Goal: Information Seeking & Learning: Check status

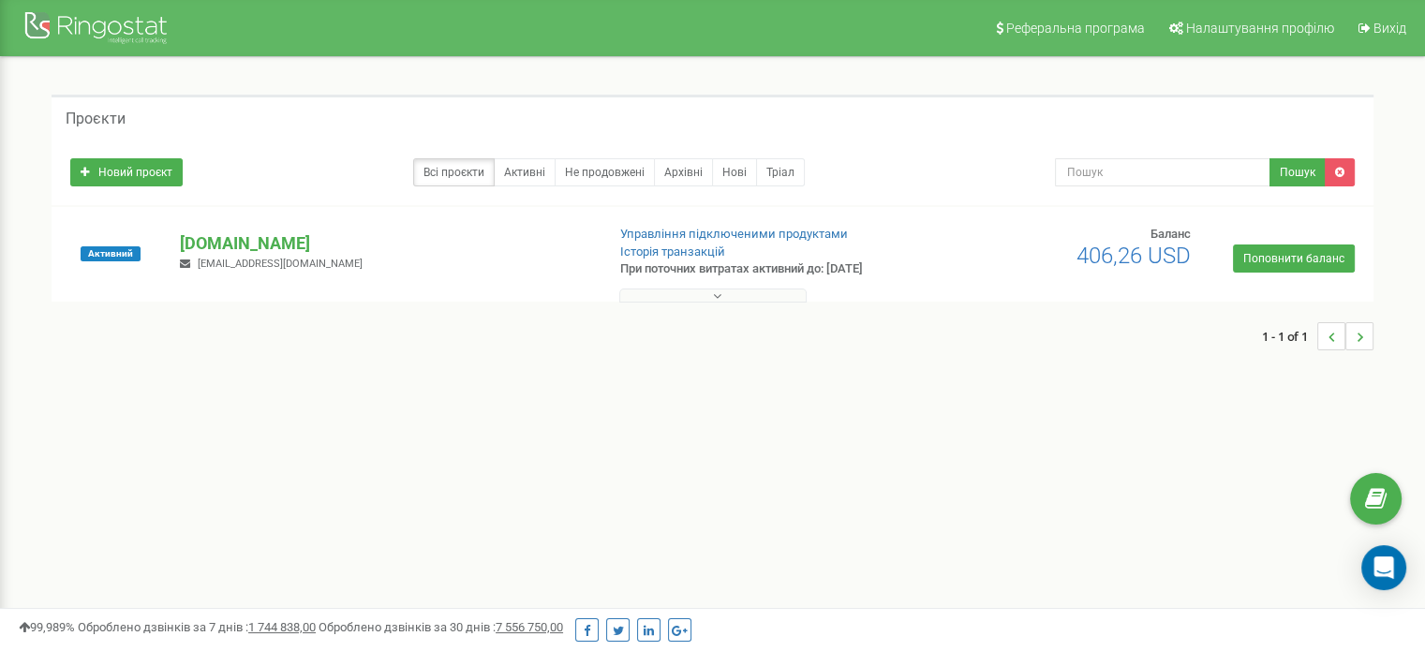
click at [722, 297] on button at bounding box center [712, 296] width 187 height 14
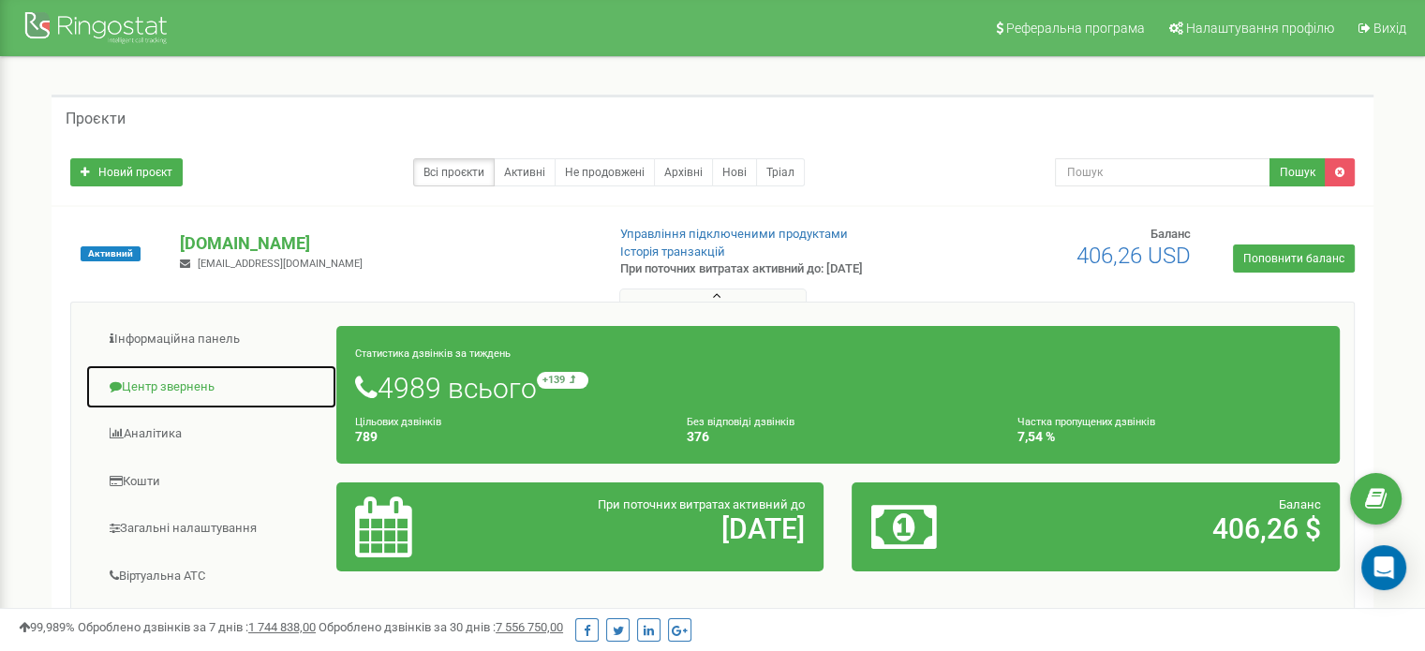
click at [173, 380] on link "Центр звернень" at bounding box center [211, 388] width 252 height 46
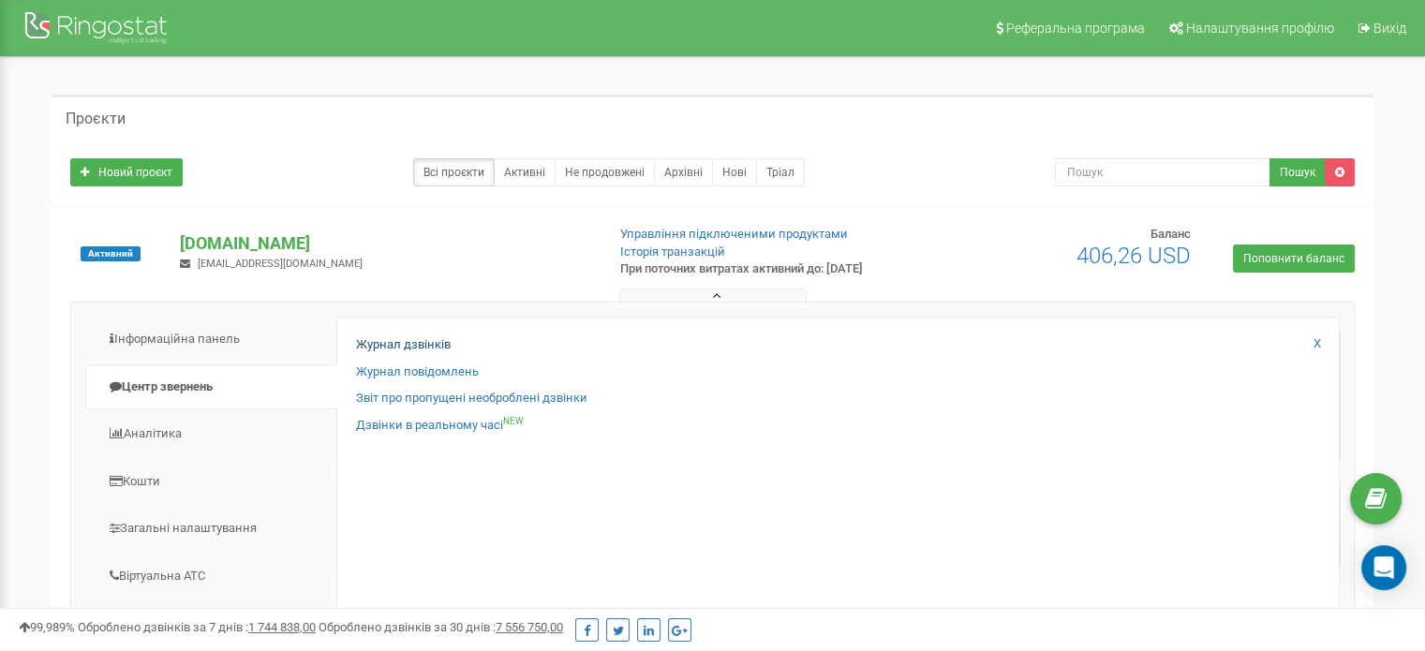
click at [390, 352] on div "Журнал дзвінків" at bounding box center [838, 349] width 964 height 27
click at [409, 347] on link "Журнал дзвінків" at bounding box center [403, 345] width 95 height 18
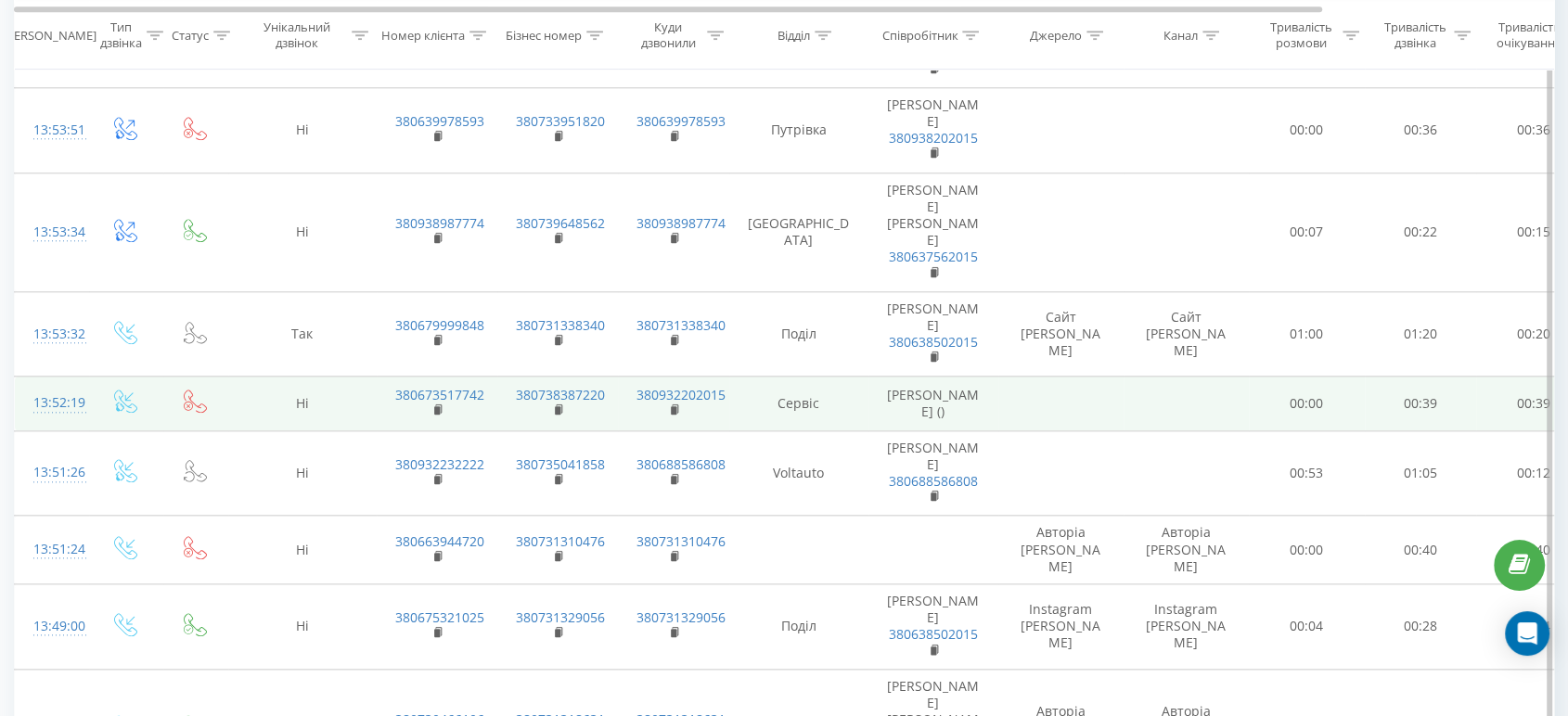
scroll to position [2078, 0]
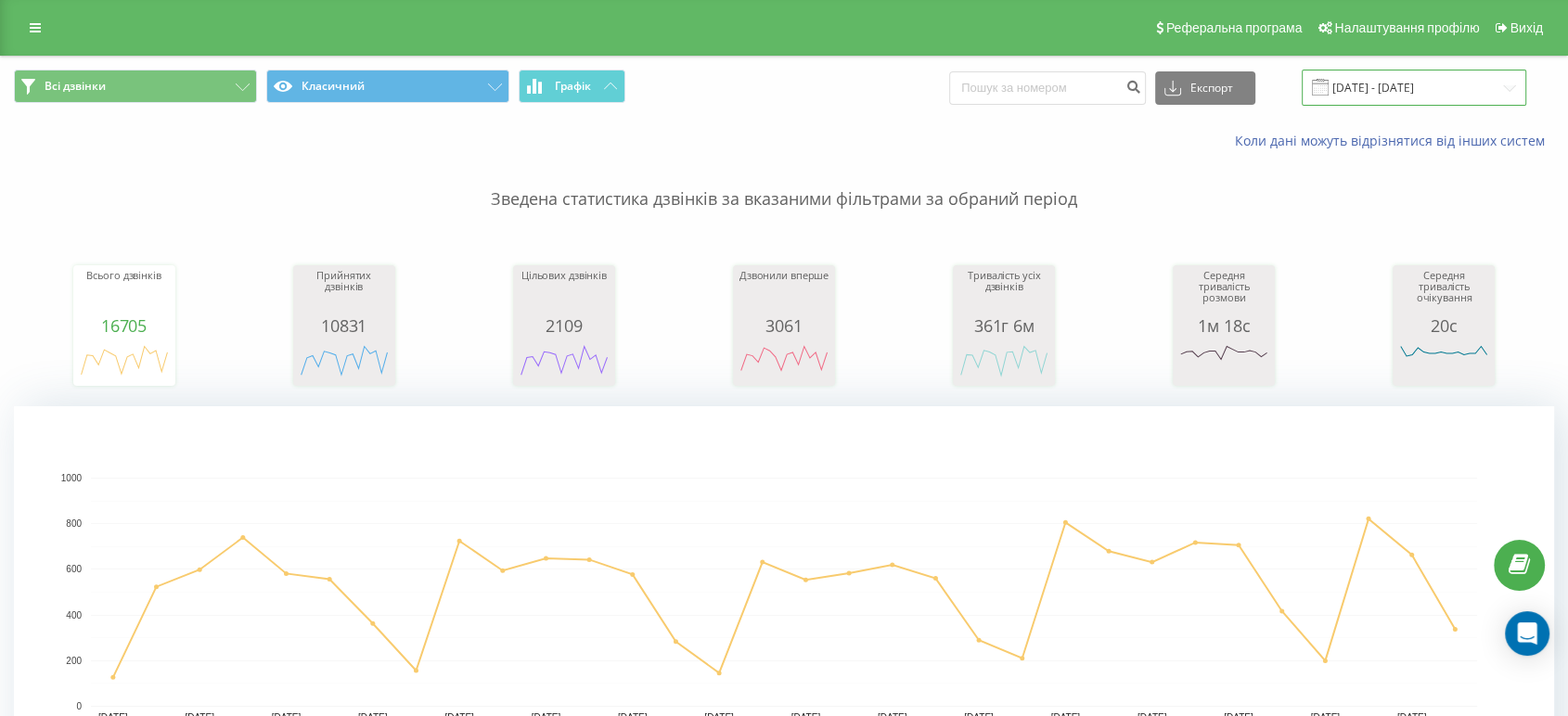
click at [1451, 94] on input "[DATE] - [DATE]" at bounding box center [1414, 87] width 225 height 37
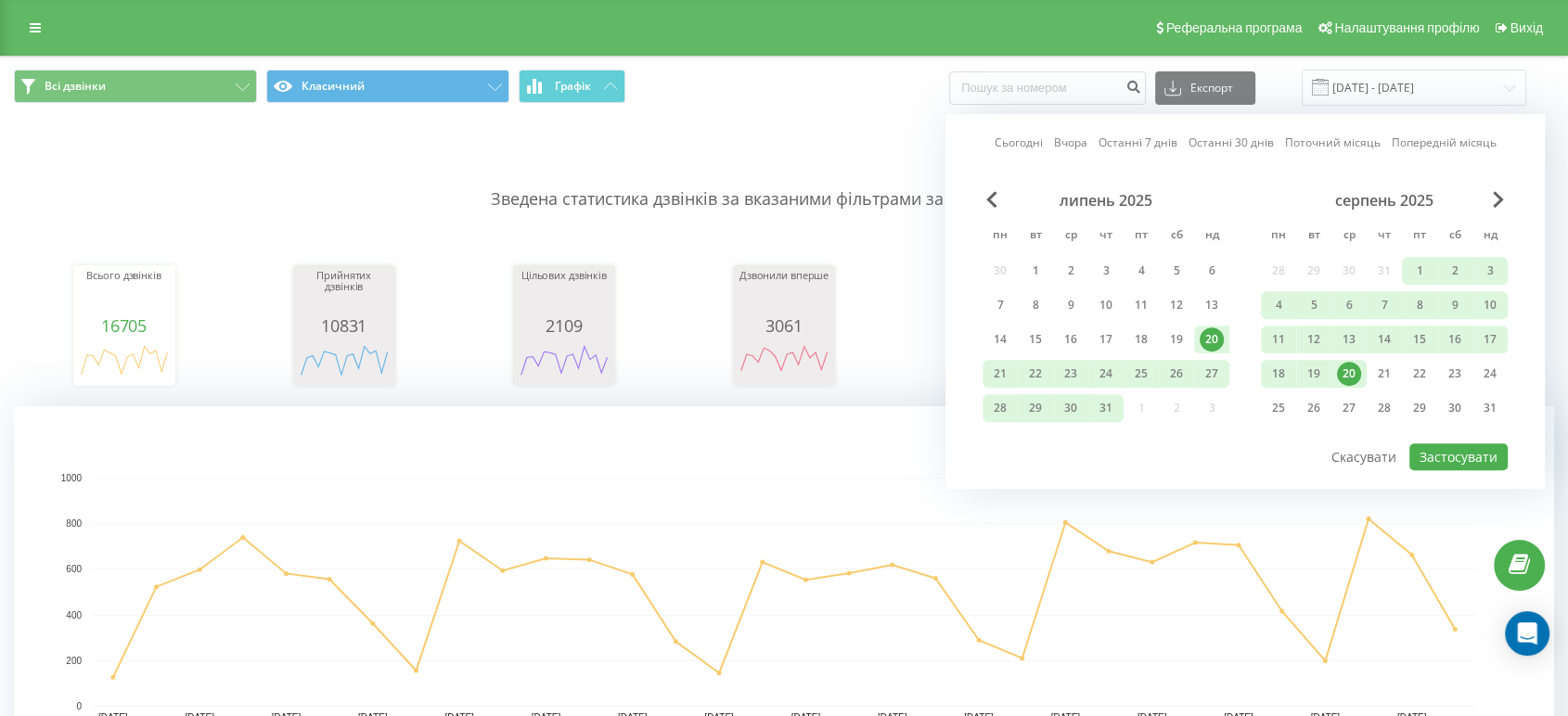
click at [1345, 368] on div "20" at bounding box center [1348, 373] width 24 height 24
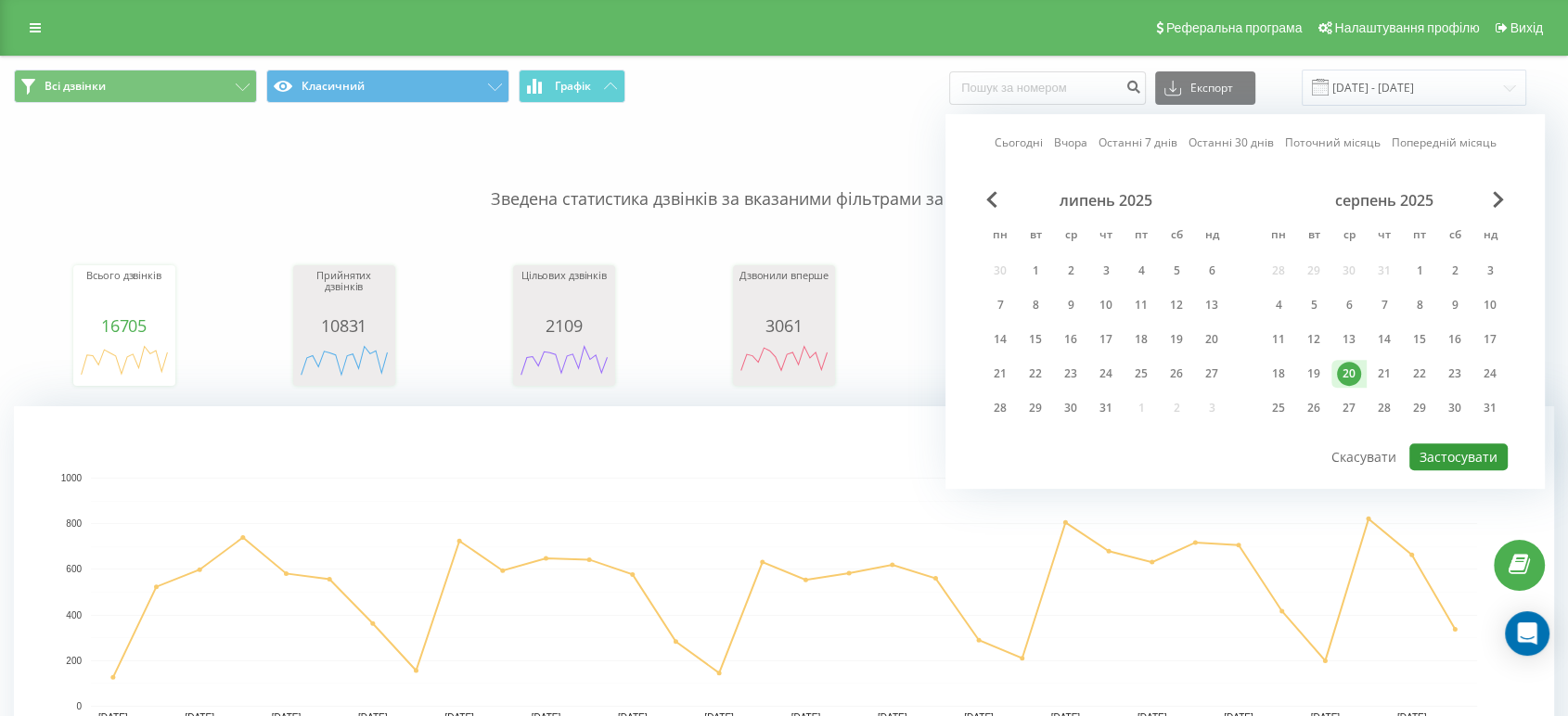
click at [1427, 444] on button "Застосувати" at bounding box center [1457, 457] width 98 height 27
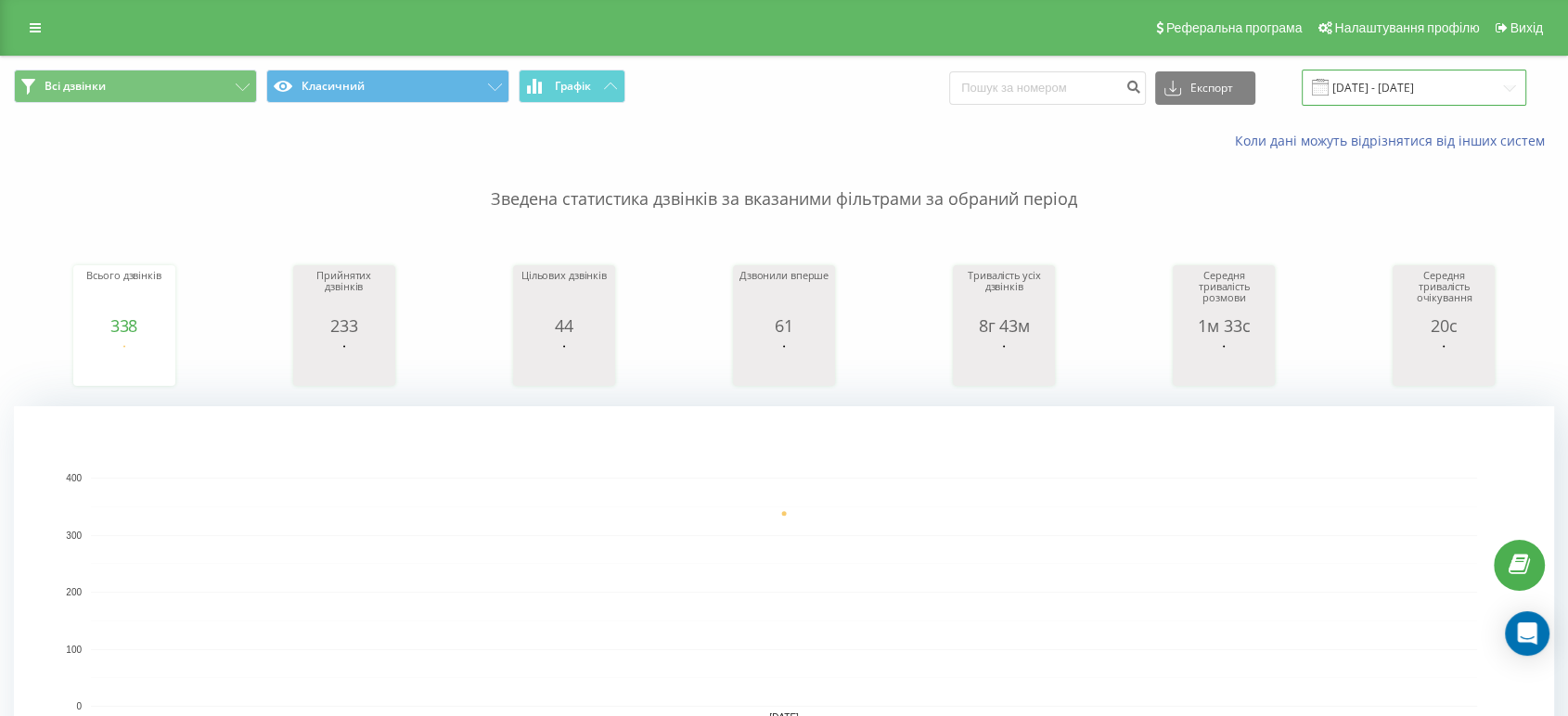
click at [1427, 102] on input "[DATE] - [DATE]" at bounding box center [1414, 87] width 225 height 37
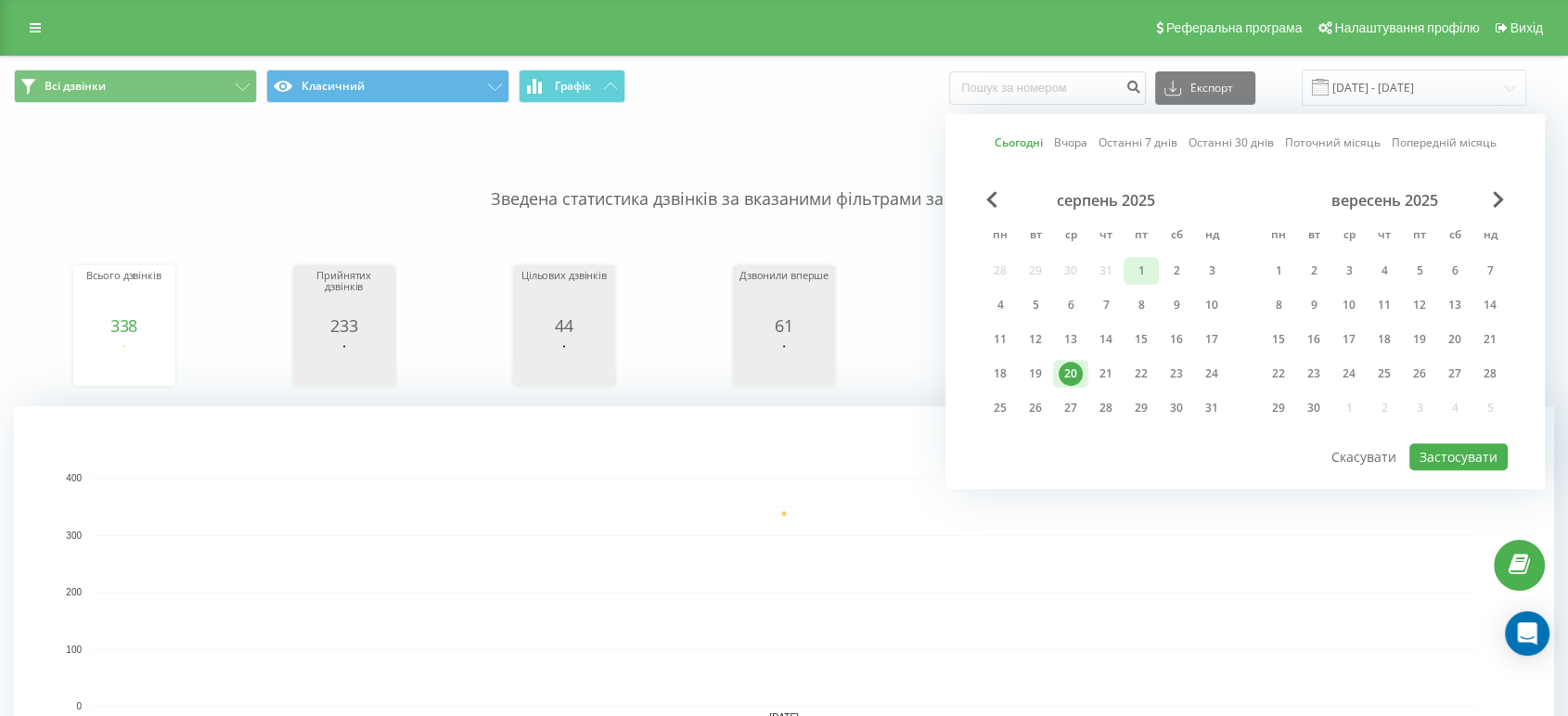
click at [1142, 267] on div "1" at bounding box center [1140, 270] width 24 height 24
click at [1055, 371] on div "20" at bounding box center [1071, 374] width 36 height 28
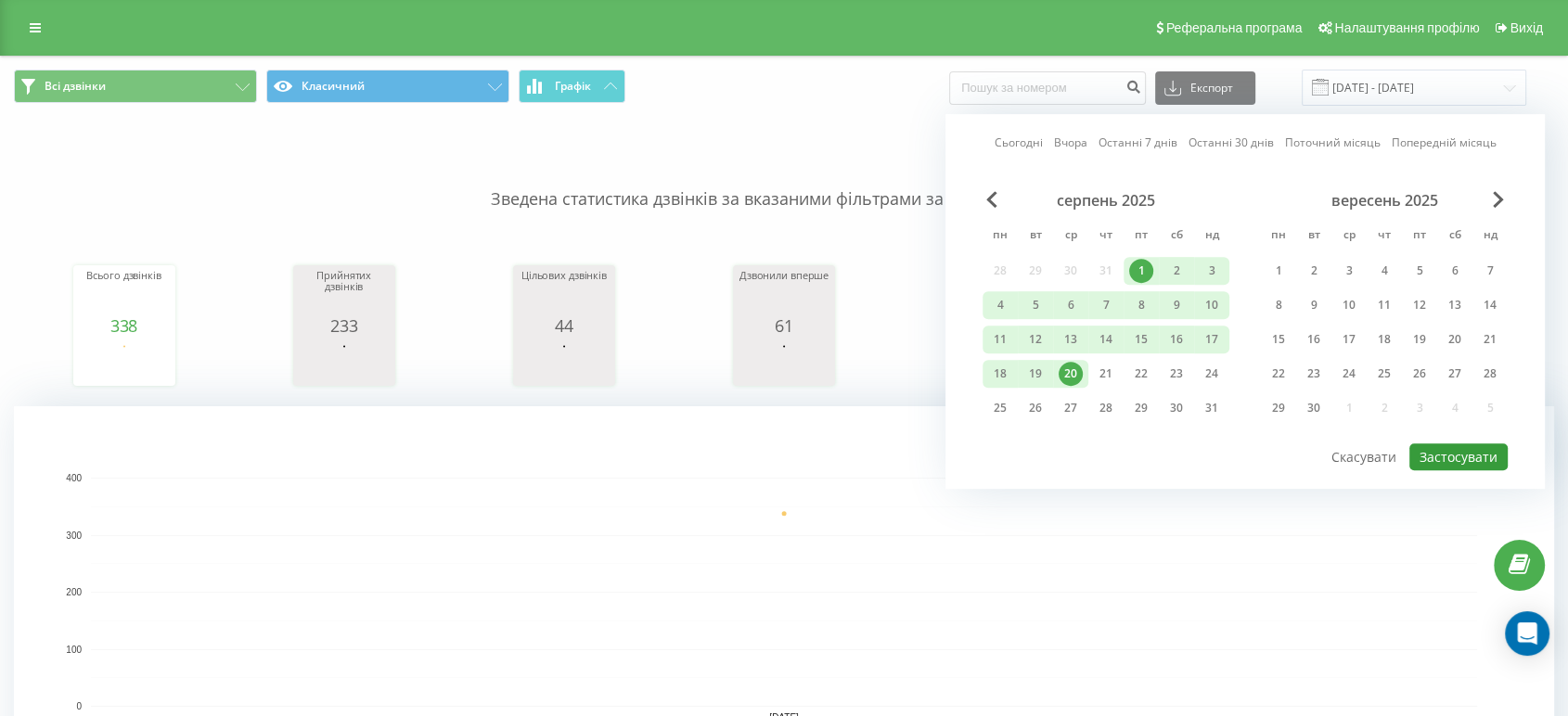
click at [1451, 446] on button "Застосувати" at bounding box center [1457, 457] width 98 height 27
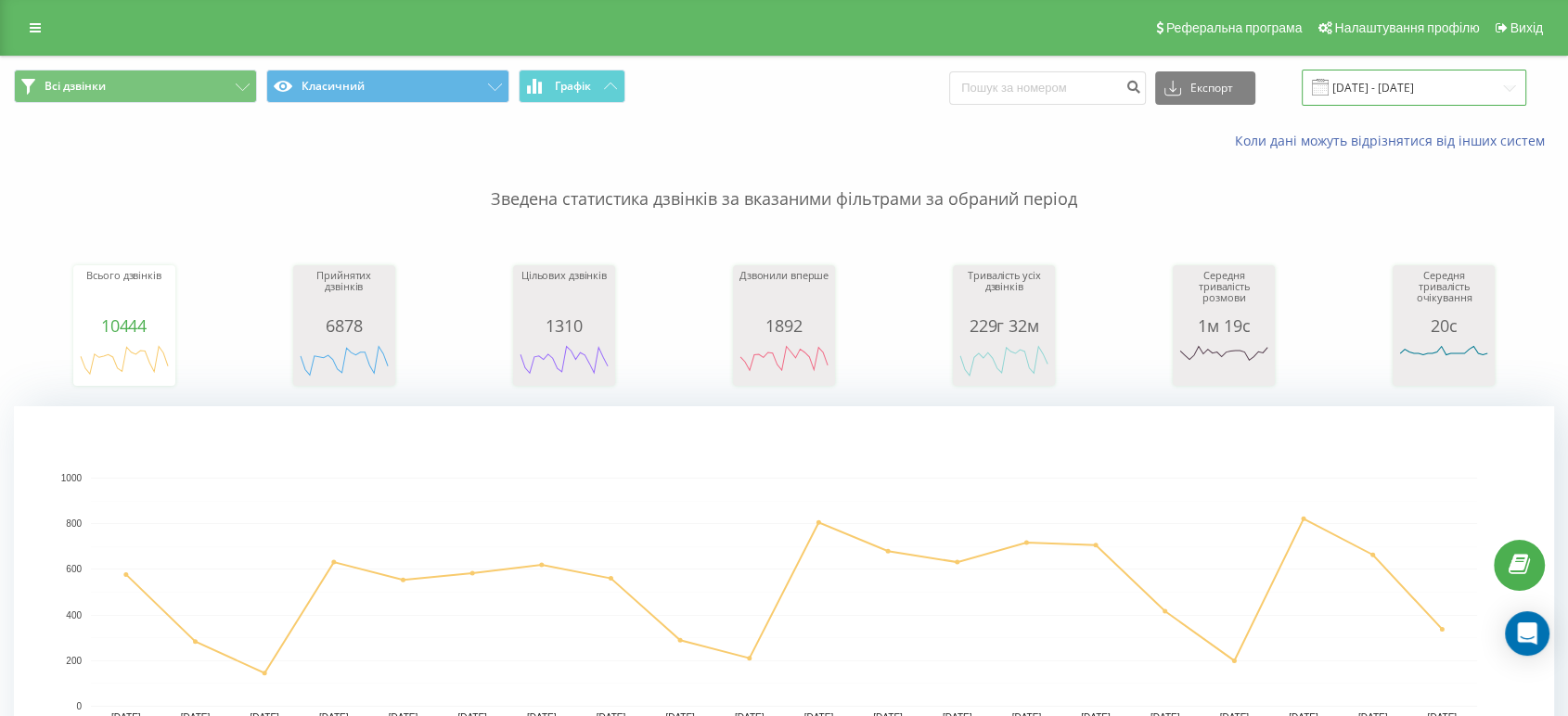
click at [1364, 85] on input "[DATE] - [DATE]" at bounding box center [1414, 87] width 225 height 37
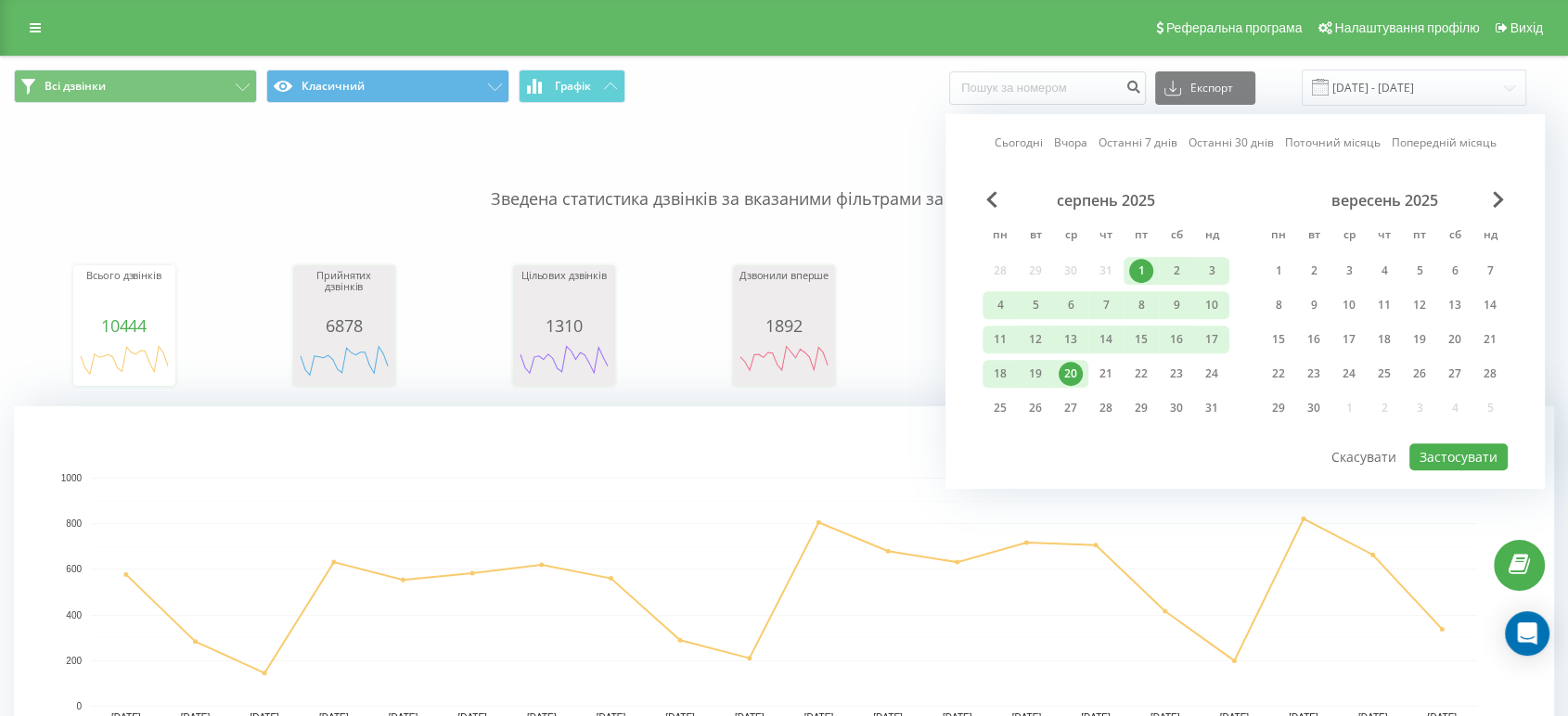
click at [1004, 204] on div "серпень 2025" at bounding box center [1105, 200] width 246 height 19
click at [991, 204] on span "Previous Month" at bounding box center [991, 199] width 11 height 17
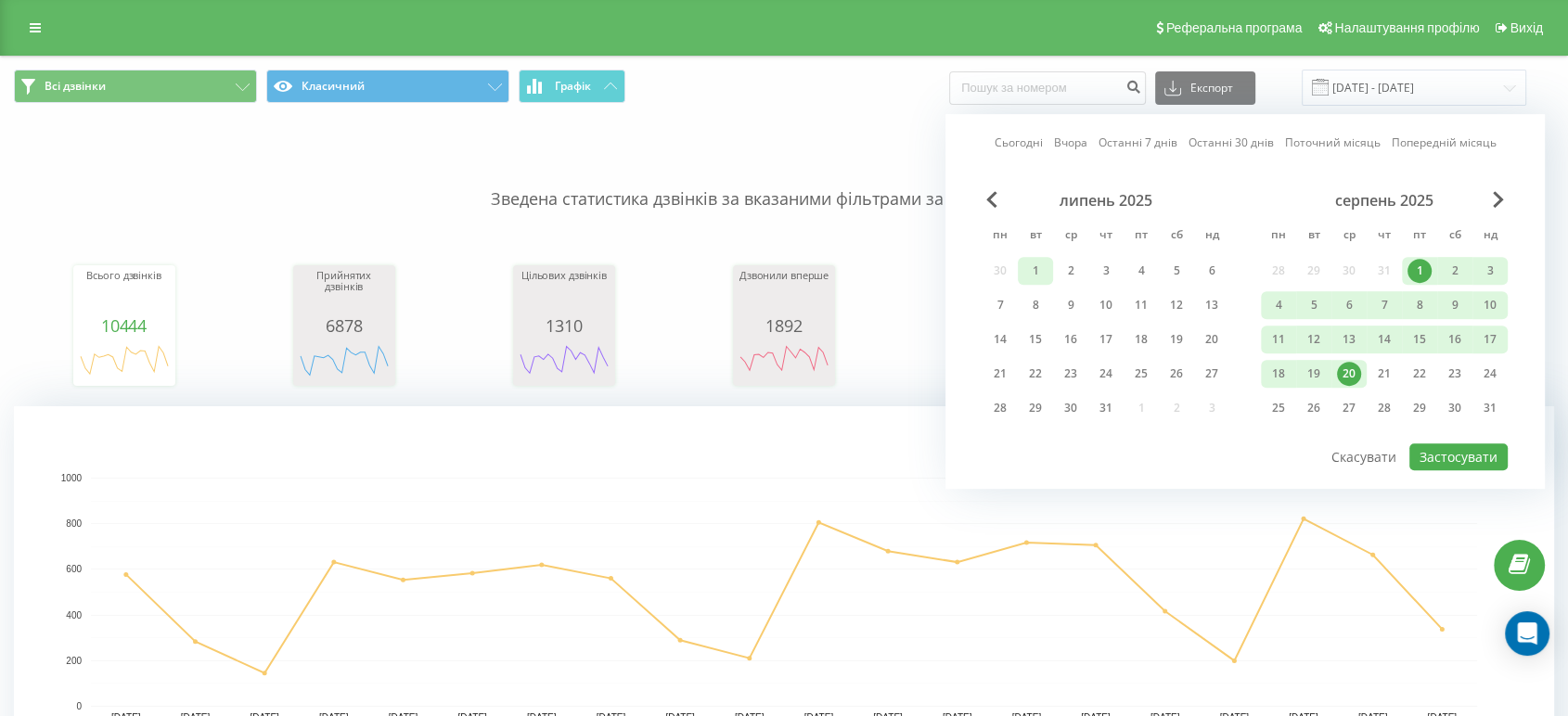
click at [1046, 268] on div "1" at bounding box center [1035, 270] width 24 height 24
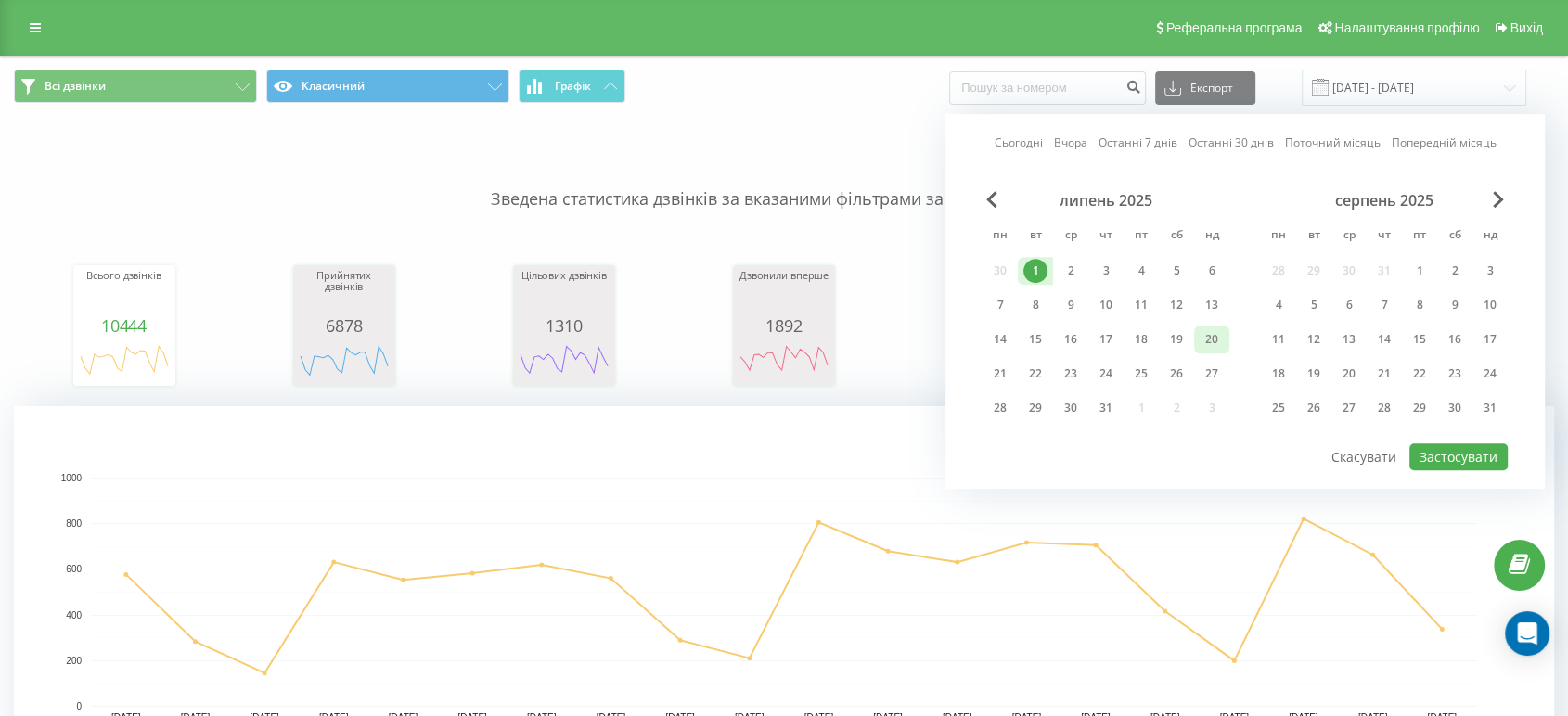
click at [1201, 330] on div "20" at bounding box center [1212, 340] width 24 height 24
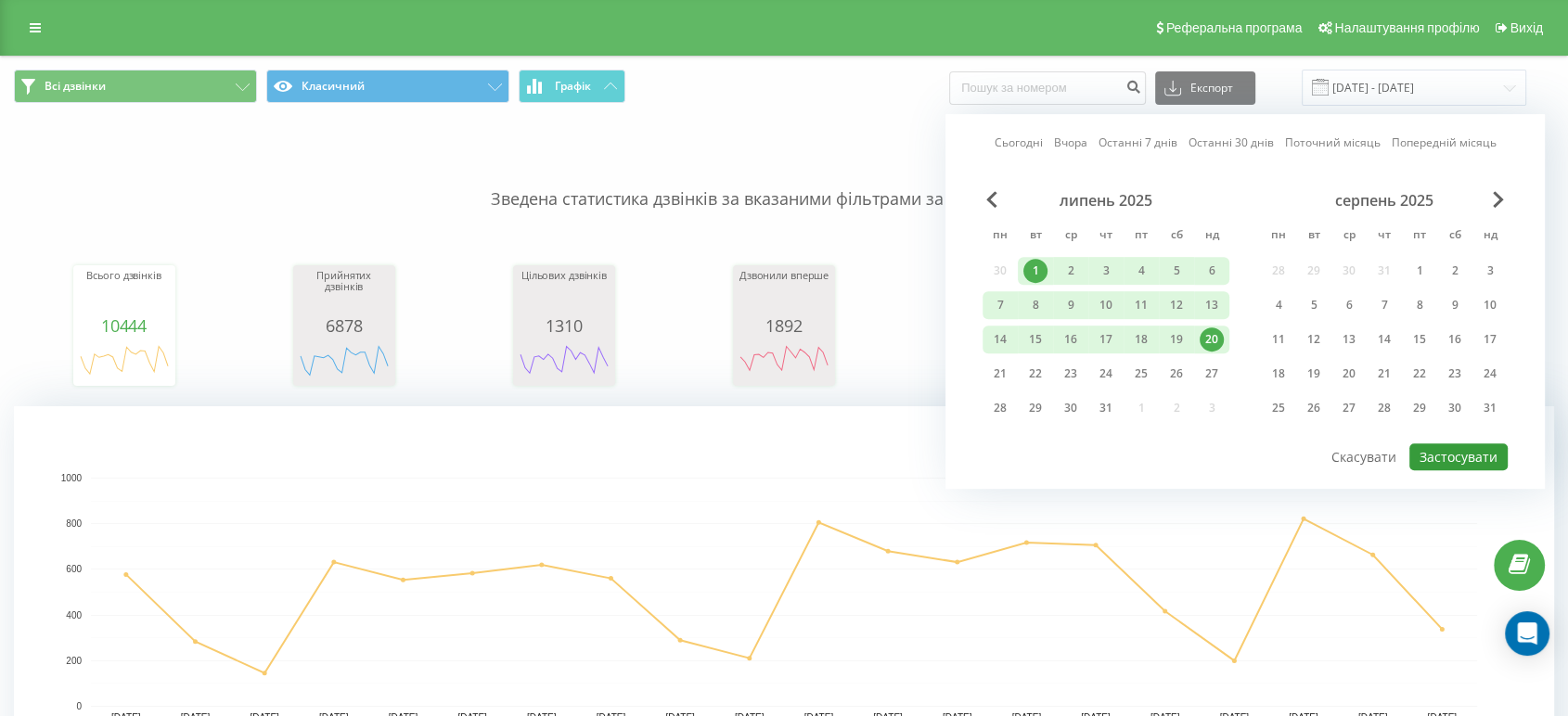
click at [1451, 446] on button "Застосувати" at bounding box center [1457, 457] width 98 height 27
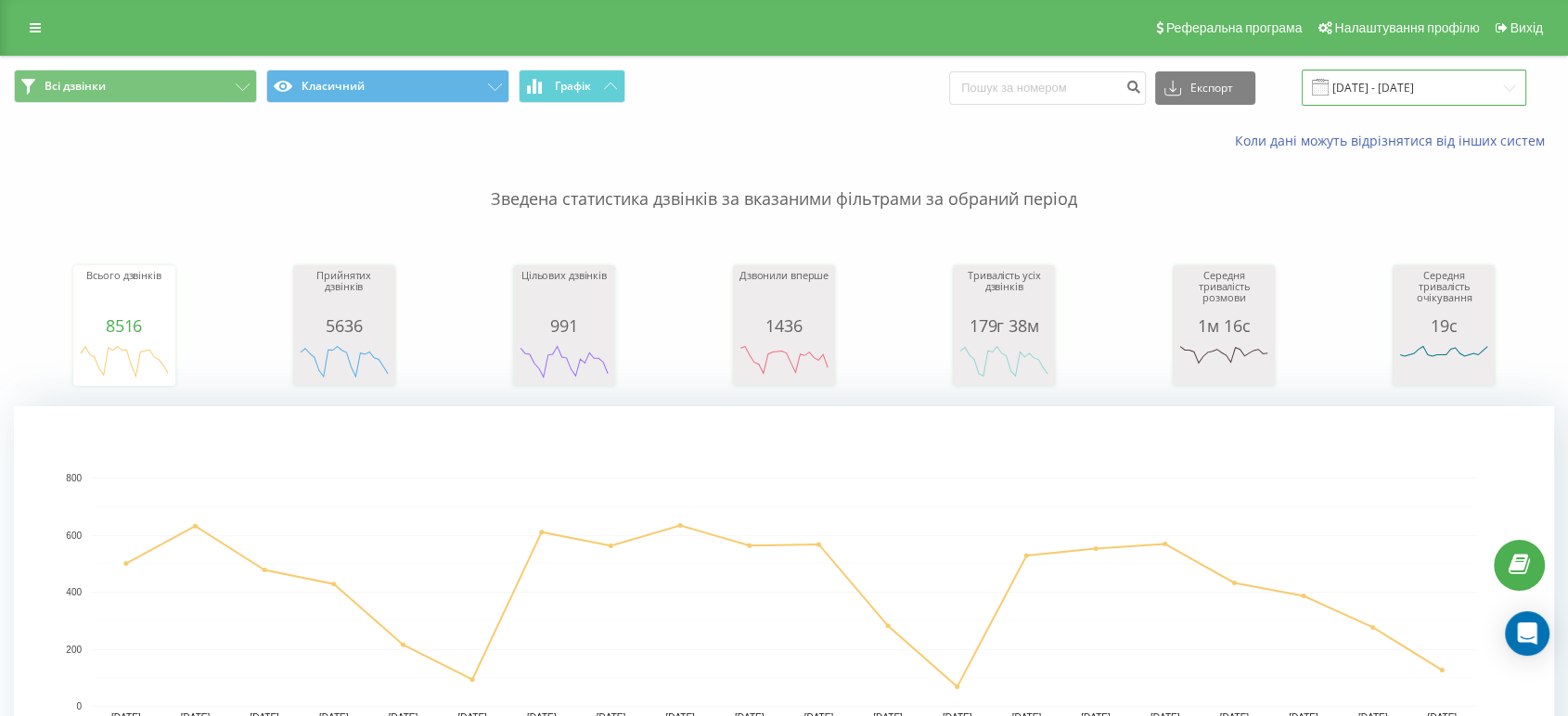
click at [1367, 89] on input "[DATE] - [DATE]" at bounding box center [1414, 87] width 225 height 37
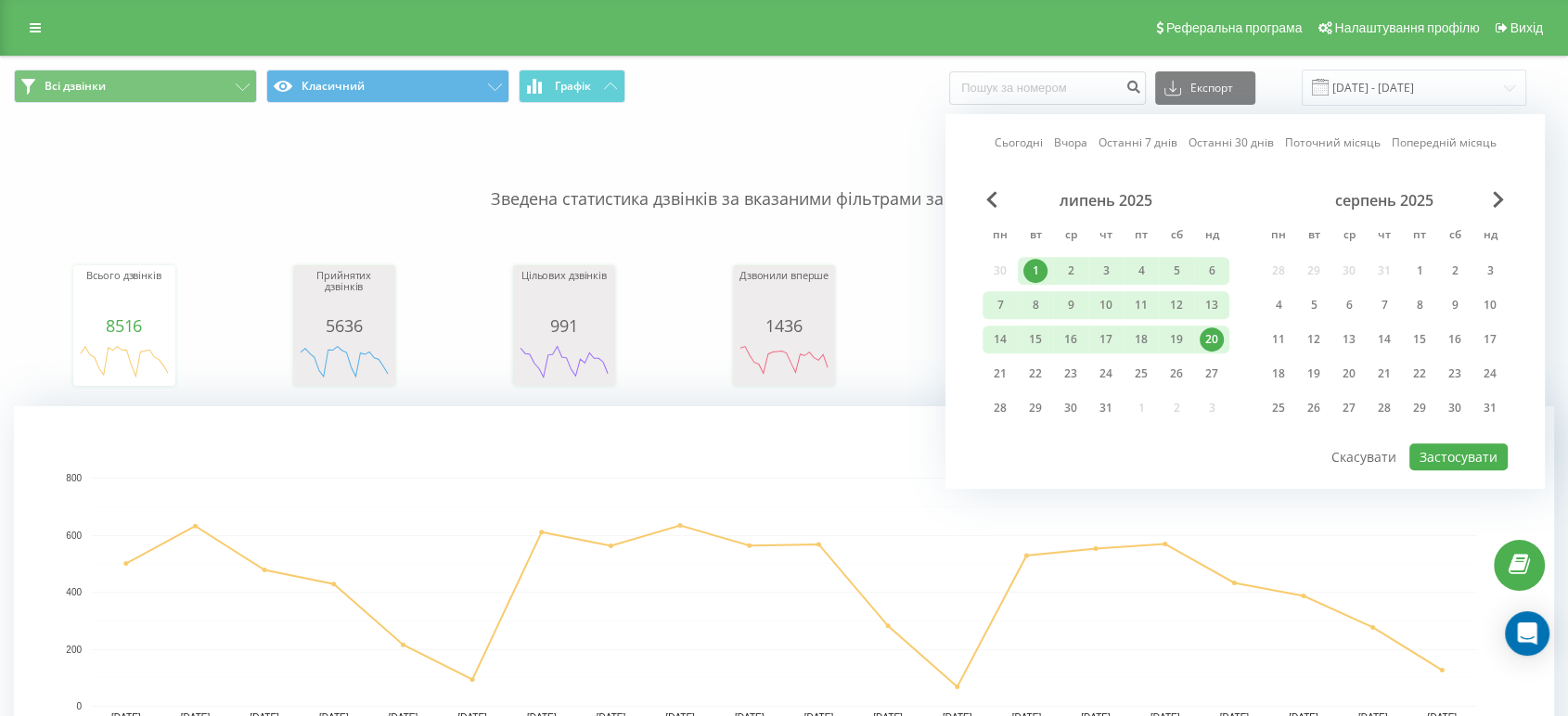
click at [984, 197] on div "липень 2025" at bounding box center [1105, 200] width 246 height 19
click at [993, 210] on div "липень 2025 пн вт ср чт пт сб нд 30 1 2 3 4 5 6 7 8 9 10 11 12 13 14 15 16 17 1…" at bounding box center [1105, 310] width 246 height 238
click at [993, 198] on span "Previous Month" at bounding box center [991, 199] width 11 height 17
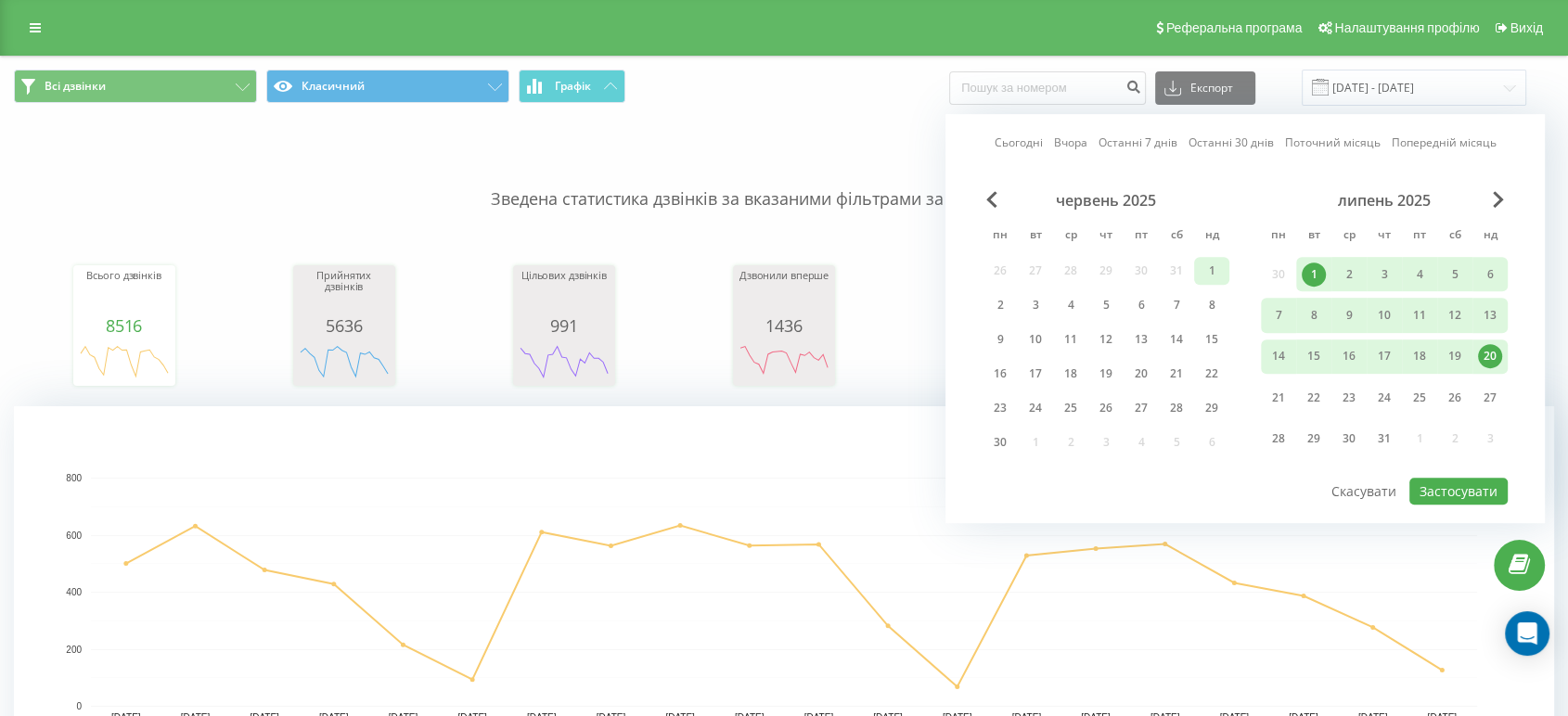
click at [1216, 272] on div "1" at bounding box center [1212, 270] width 24 height 24
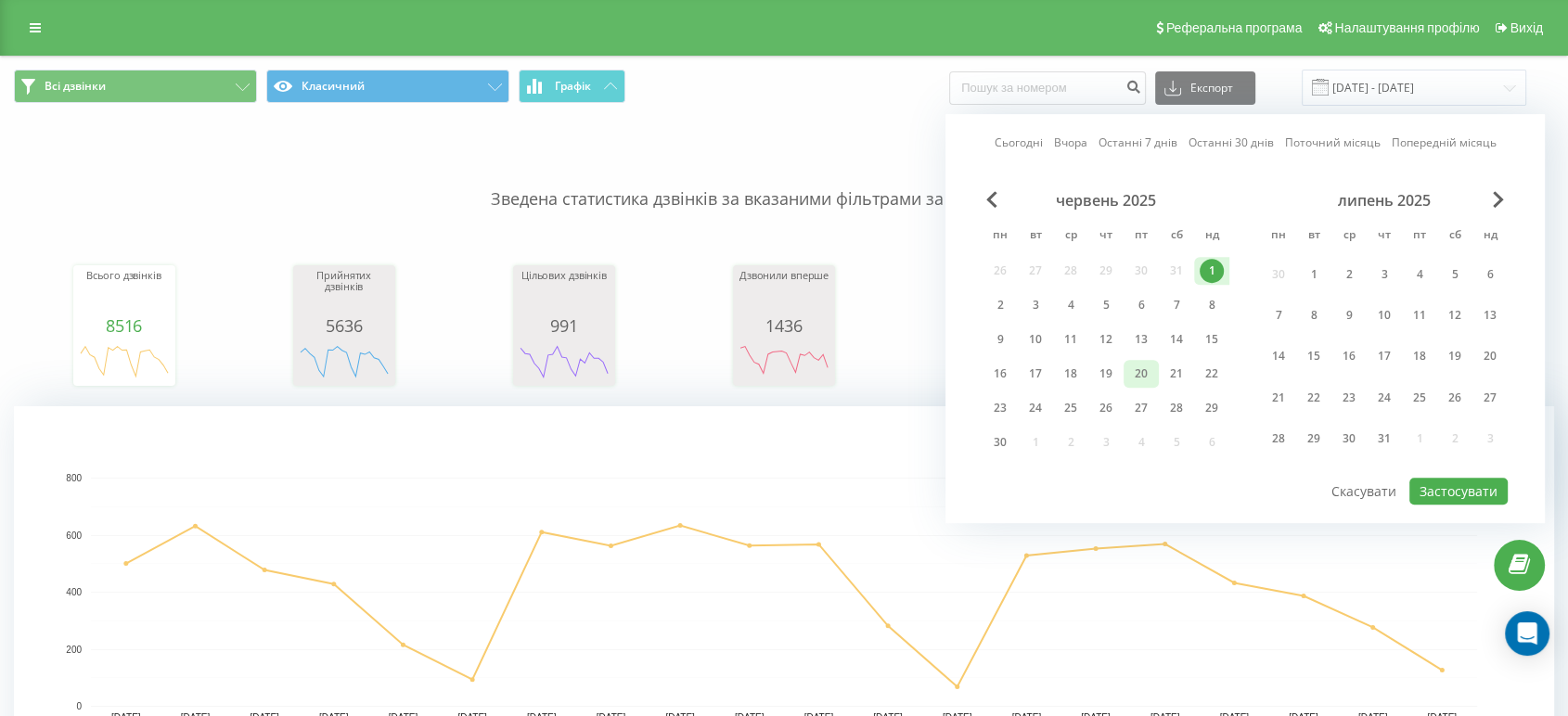
click at [1150, 373] on div "20" at bounding box center [1140, 373] width 24 height 24
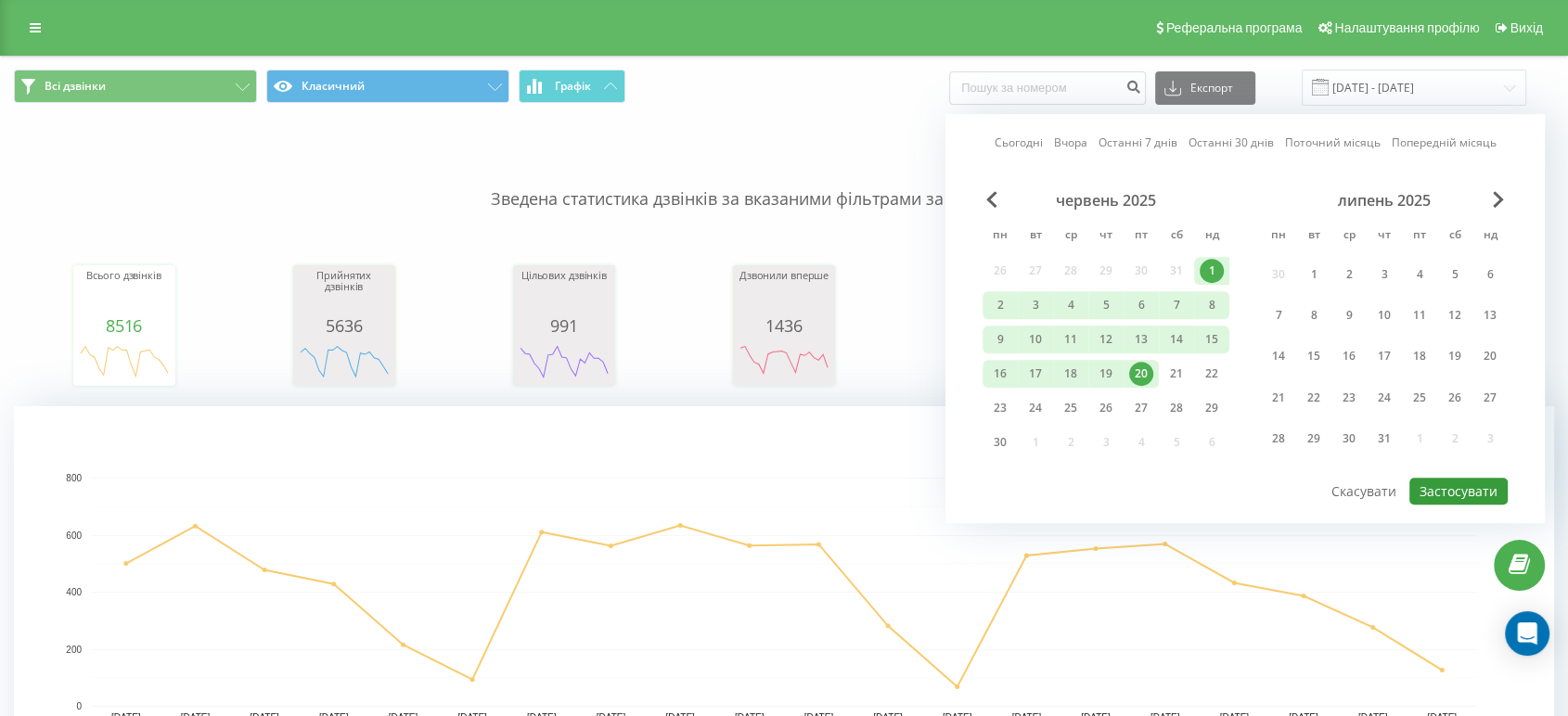
click at [1461, 490] on button "Застосувати" at bounding box center [1457, 491] width 98 height 27
type input "[DATE] - [DATE]"
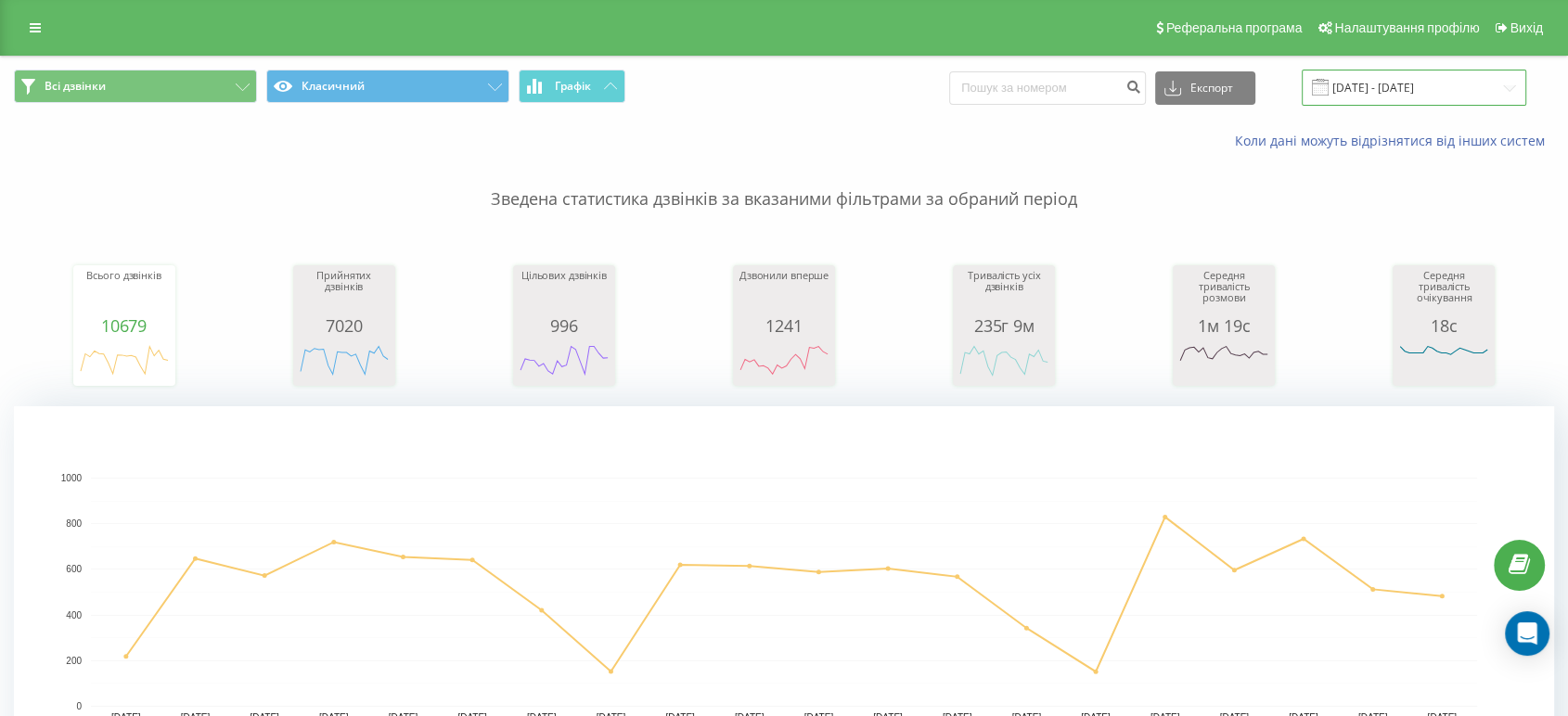
click at [1407, 102] on input "[DATE] - [DATE]" at bounding box center [1414, 87] width 225 height 37
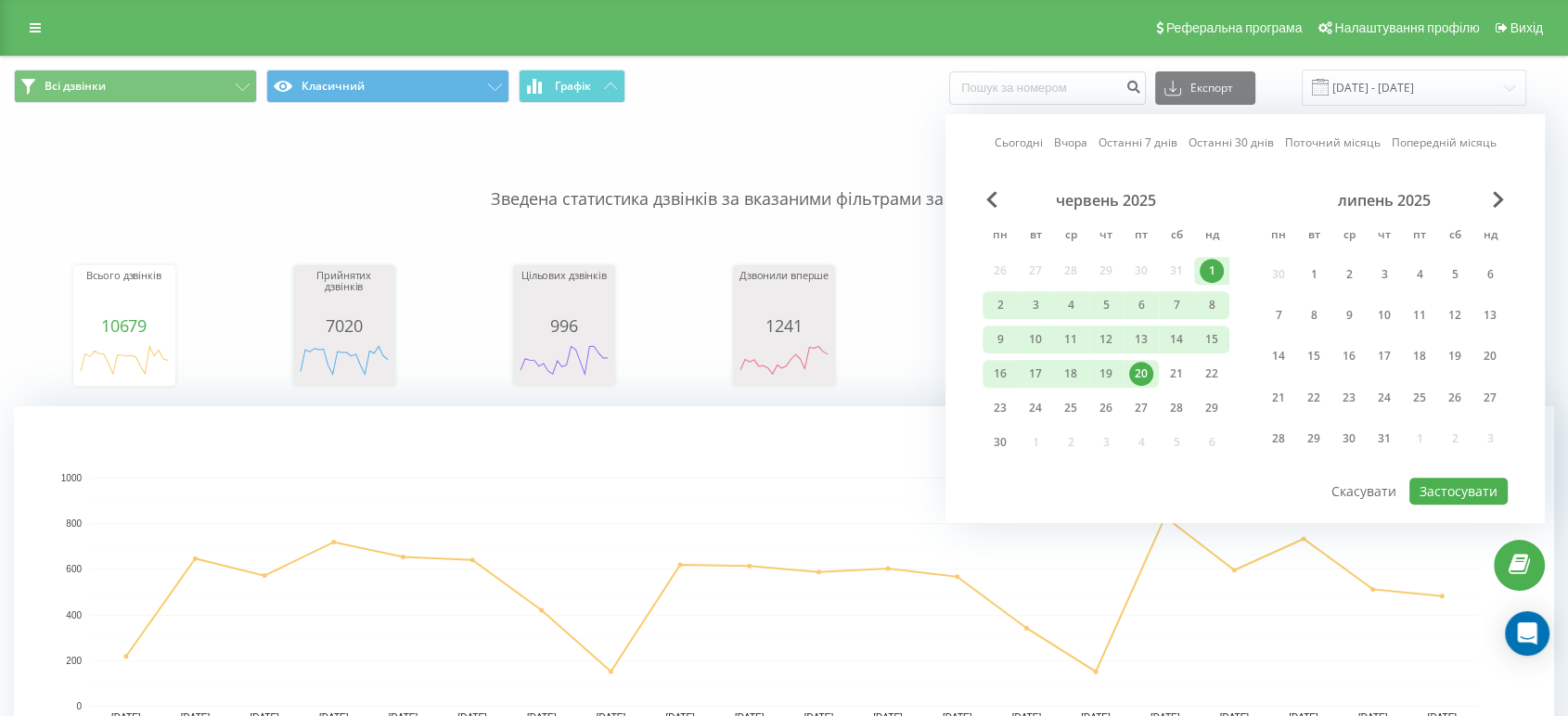
click at [1490, 191] on div "липень 2025" at bounding box center [1383, 200] width 246 height 19
click at [919, 102] on div "Всі дзвінки Класичний Графік Експорт .csv .xls .xlsx [DATE] - [DATE] Сьогодні В…" at bounding box center [783, 87] width 1539 height 37
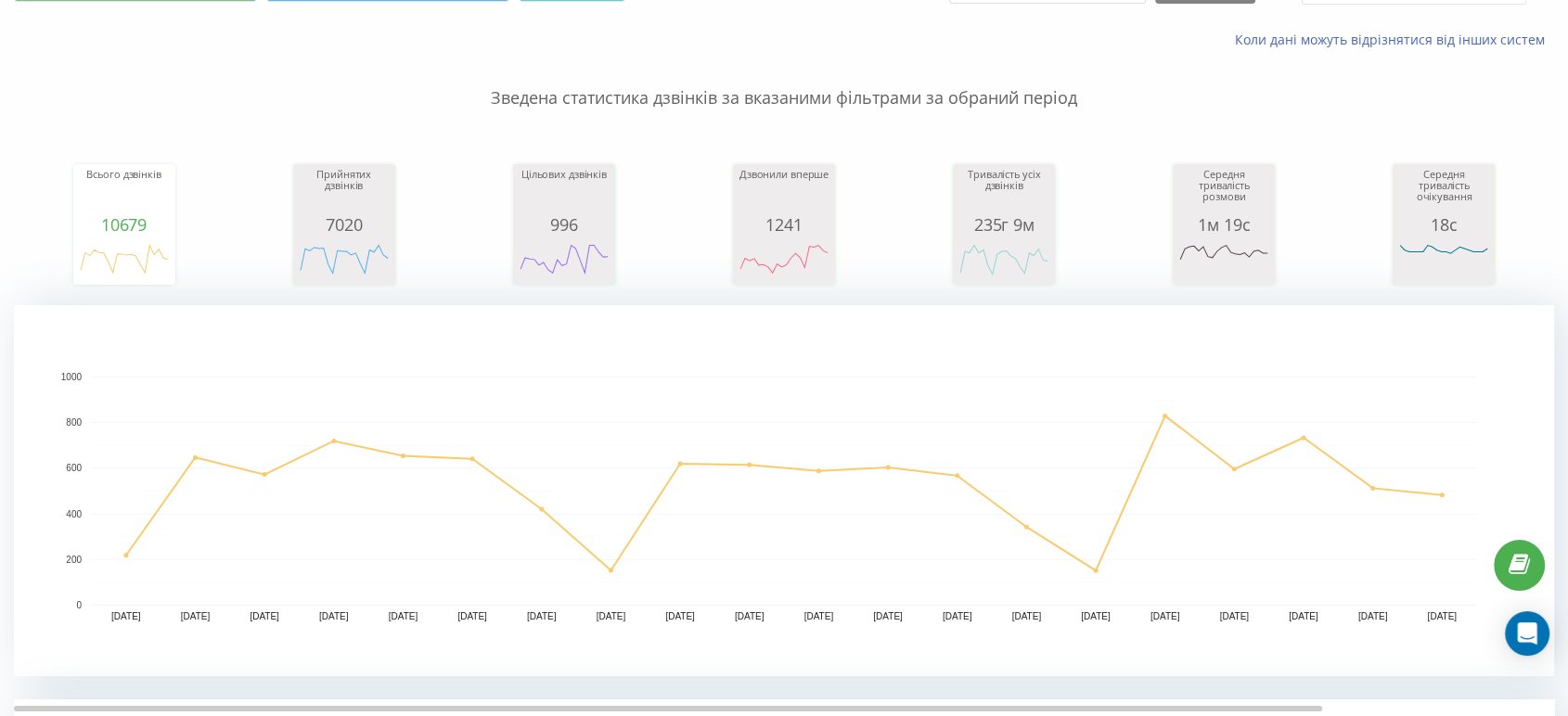
scroll to position [721, 0]
